Goal: Task Accomplishment & Management: Use online tool/utility

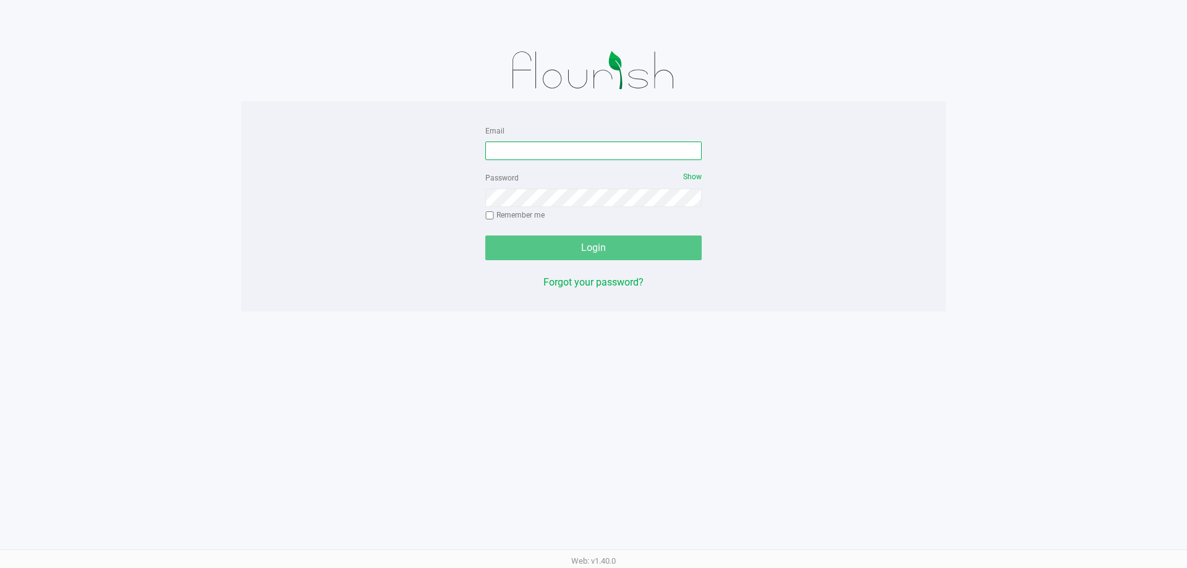
click at [564, 151] on input "Email" at bounding box center [593, 151] width 216 height 19
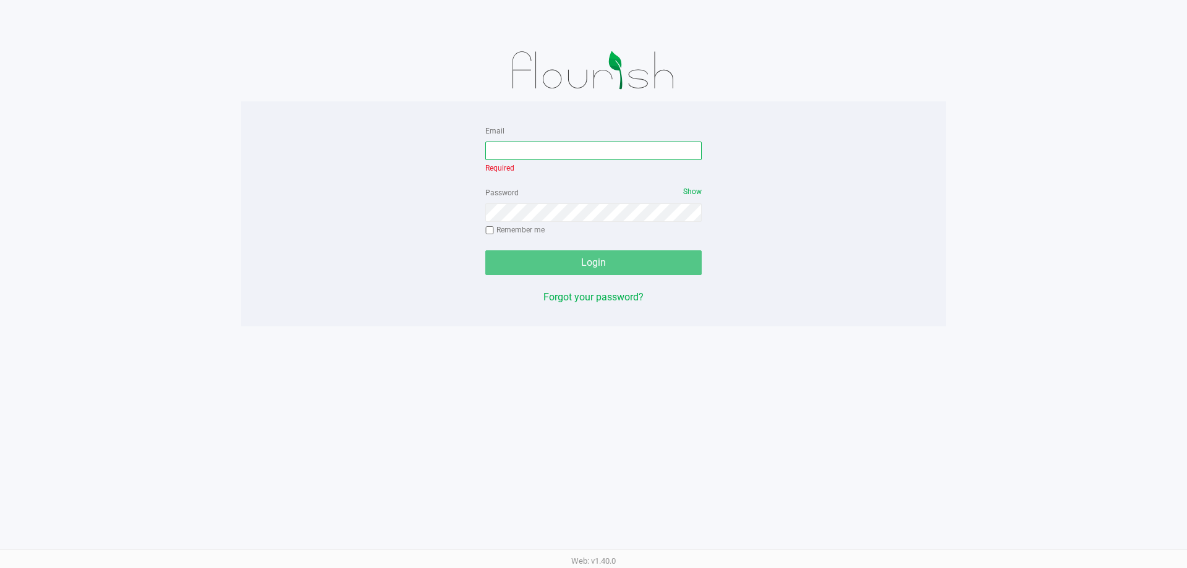
click at [672, 151] on input "Email" at bounding box center [593, 151] width 216 height 19
type input "sharper@liveparallel.com"
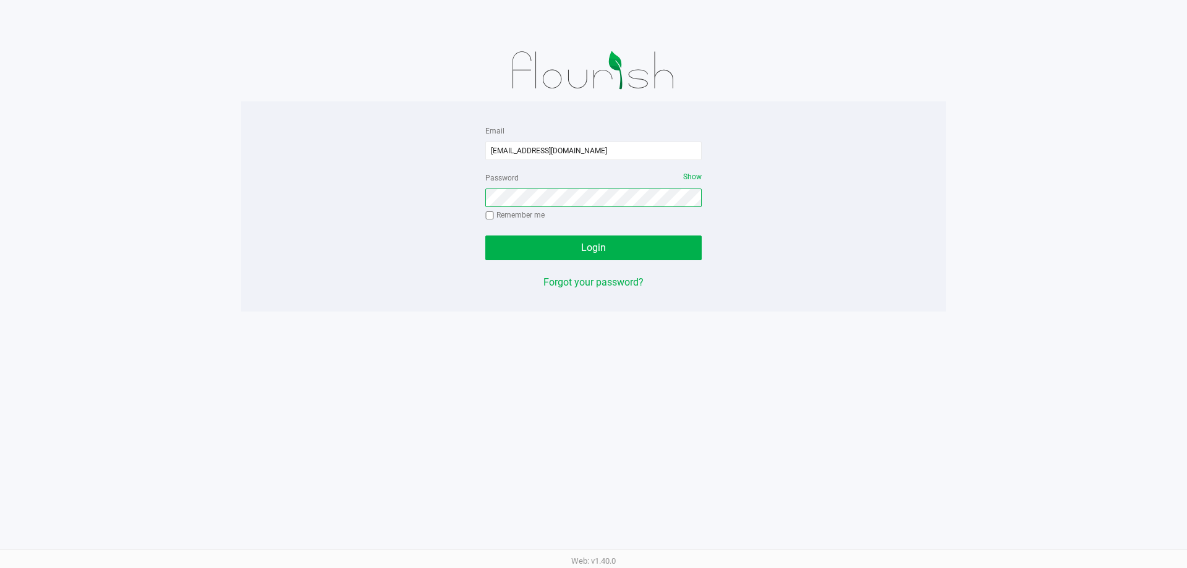
click at [485, 236] on button "Login" at bounding box center [593, 248] width 216 height 25
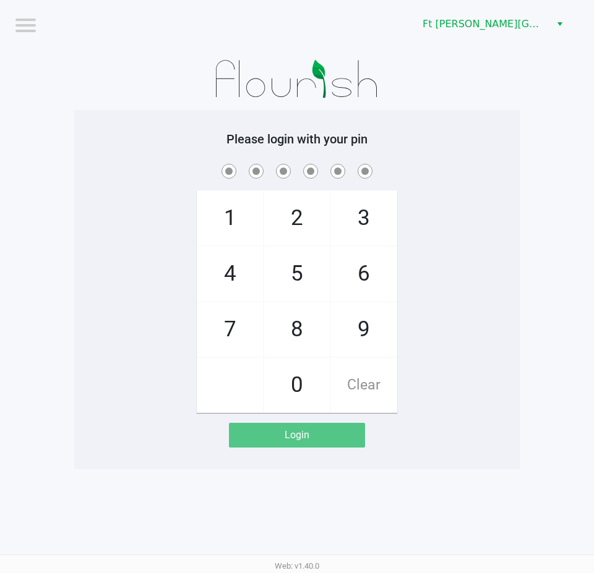
click at [528, 185] on app-pos-login-wrapper "Logout Ft Walton Beach WC Please login with your pin 1 4 7 2 5 8 0 3 6 9 Clear …" at bounding box center [297, 234] width 594 height 469
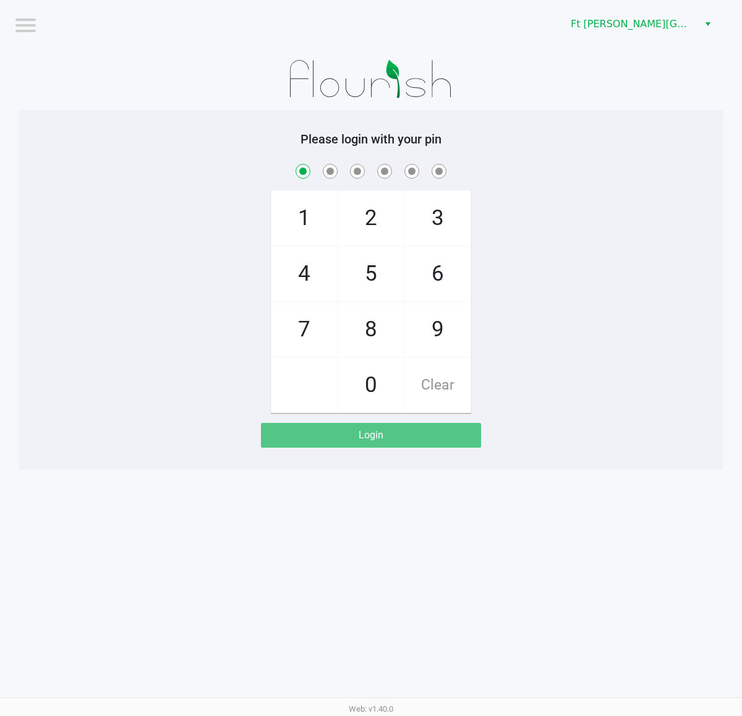
checkbox input "true"
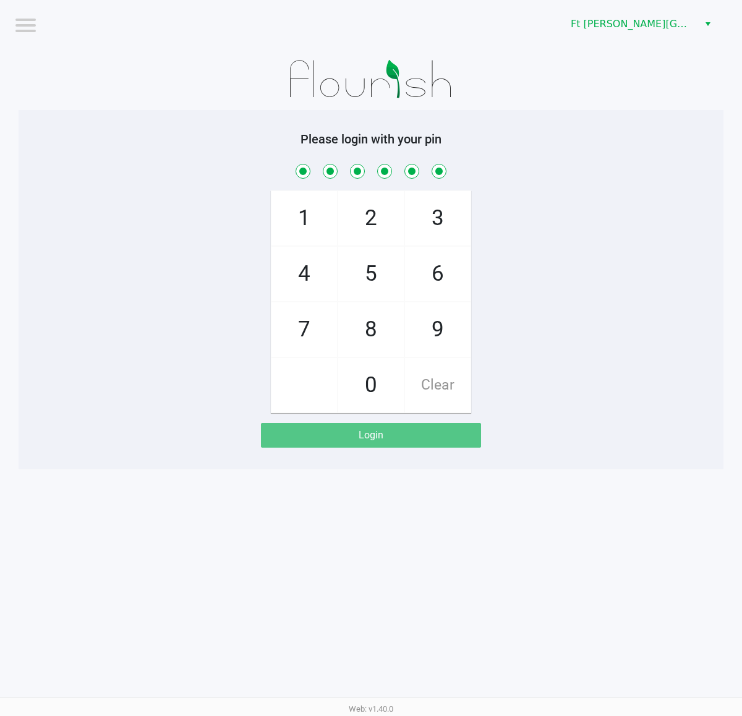
checkbox input "true"
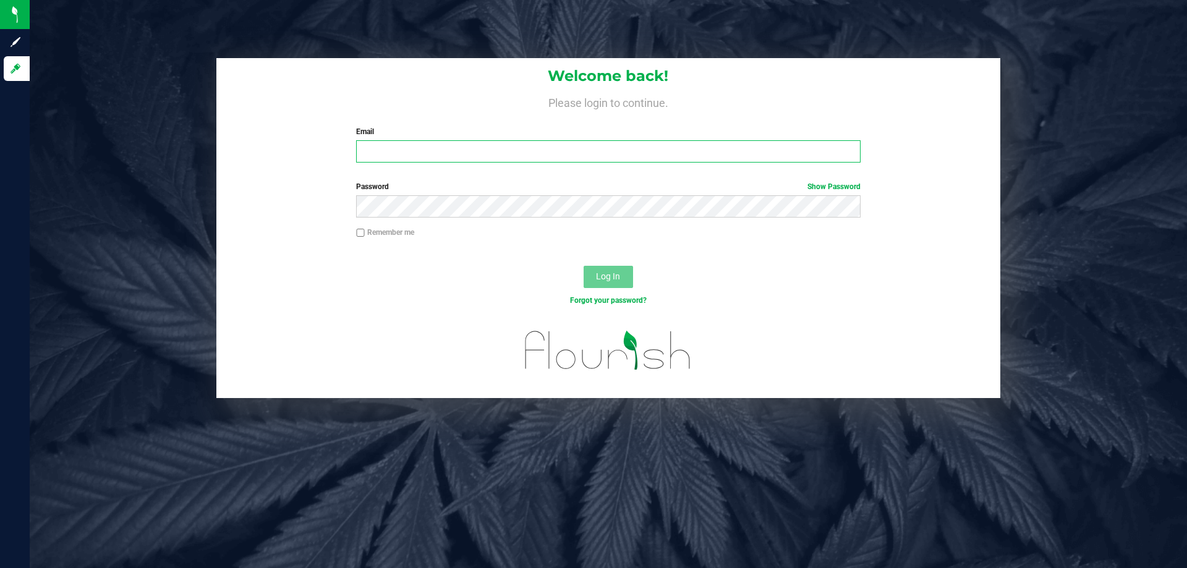
click at [436, 146] on input "Email" at bounding box center [608, 151] width 504 height 22
type input "[EMAIL_ADDRESS][DOMAIN_NAME]"
click at [584, 266] on button "Log In" at bounding box center [608, 277] width 49 height 22
